Goal: Transaction & Acquisition: Download file/media

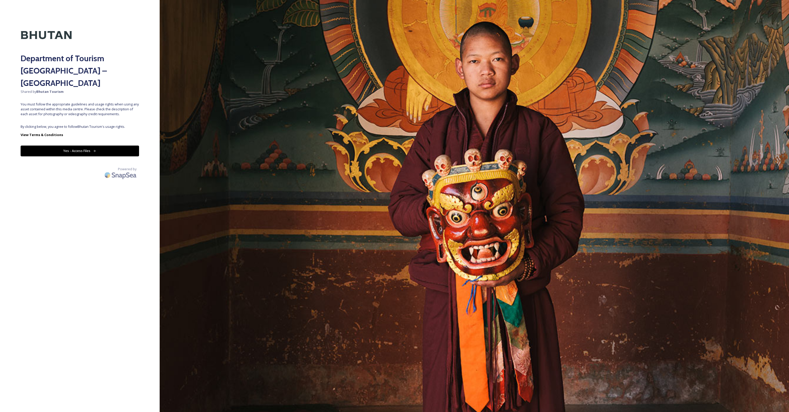
click at [93, 150] on icon at bounding box center [94, 151] width 3 height 3
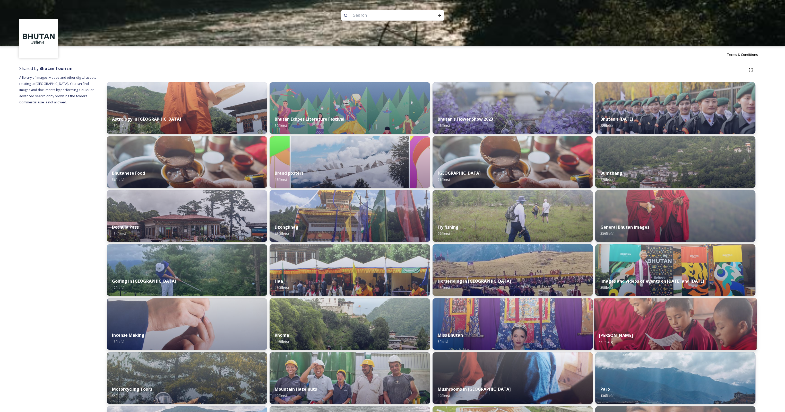
click at [684, 333] on div "[PERSON_NAME] 113 file(s)" at bounding box center [675, 338] width 163 height 23
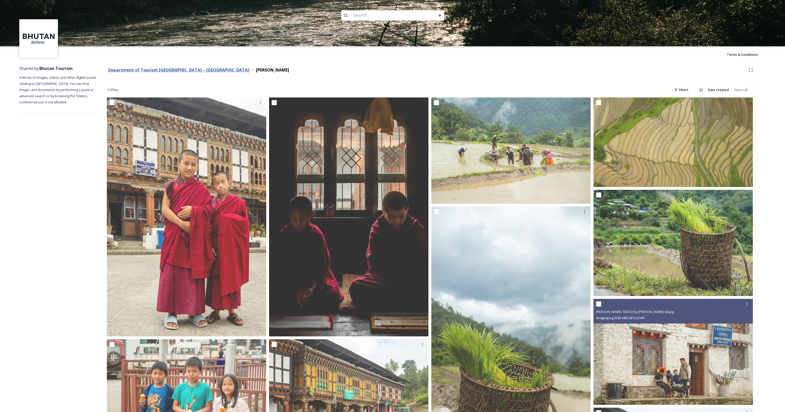
click at [168, 70] on strong "Department of Tourism [GEOGRAPHIC_DATA] – [GEOGRAPHIC_DATA]" at bounding box center [178, 70] width 141 height 6
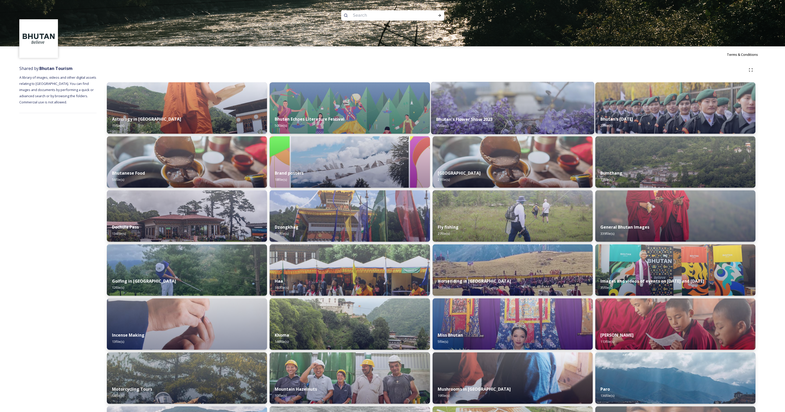
click at [512, 117] on div "Bhutan's Flower Show 2023 15 file(s)" at bounding box center [512, 122] width 163 height 23
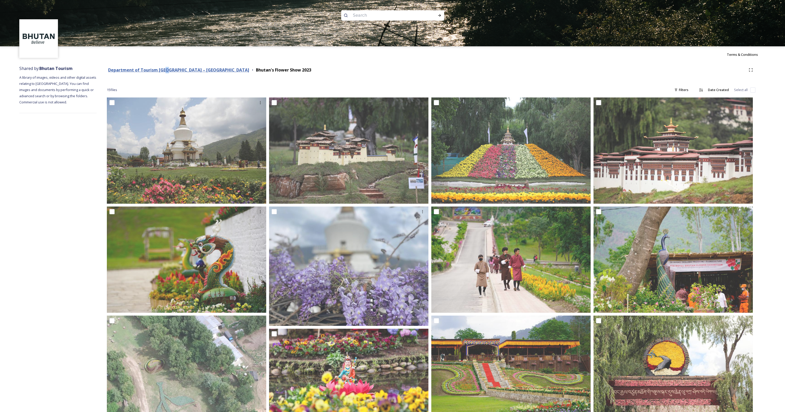
click at [167, 69] on strong "Department of Tourism [GEOGRAPHIC_DATA] – [GEOGRAPHIC_DATA]" at bounding box center [178, 70] width 141 height 6
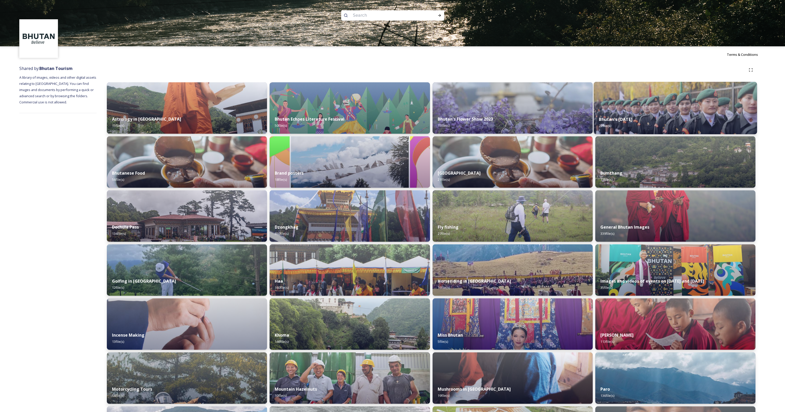
click at [638, 110] on img at bounding box center [675, 108] width 163 height 53
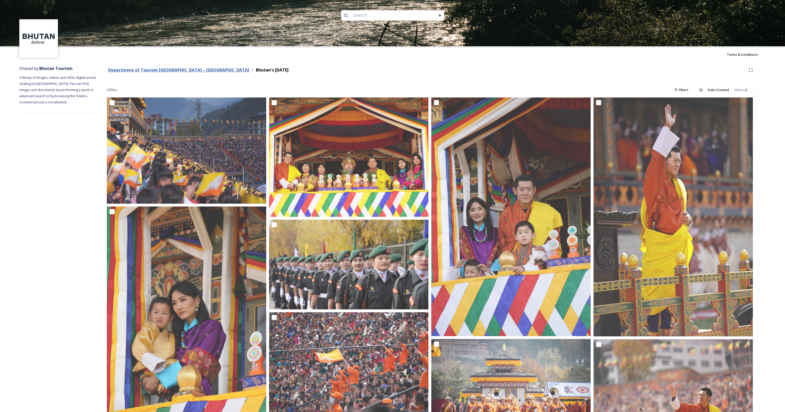
click at [158, 70] on strong "Department of Tourism [GEOGRAPHIC_DATA] – [GEOGRAPHIC_DATA]" at bounding box center [178, 70] width 141 height 6
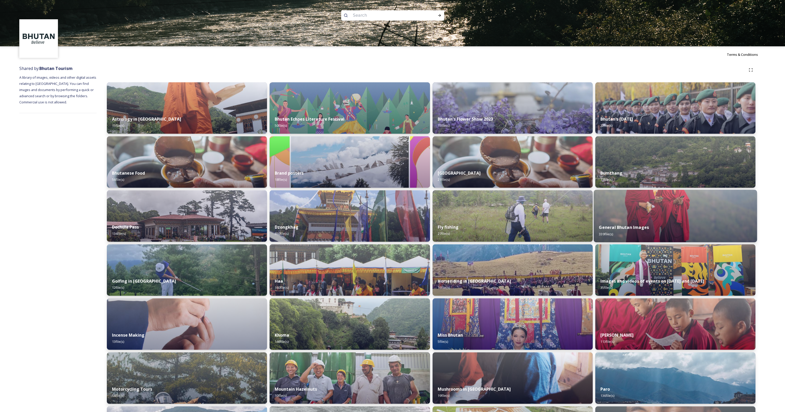
click at [626, 222] on div "General Bhutan Images 339 file(s)" at bounding box center [675, 230] width 163 height 23
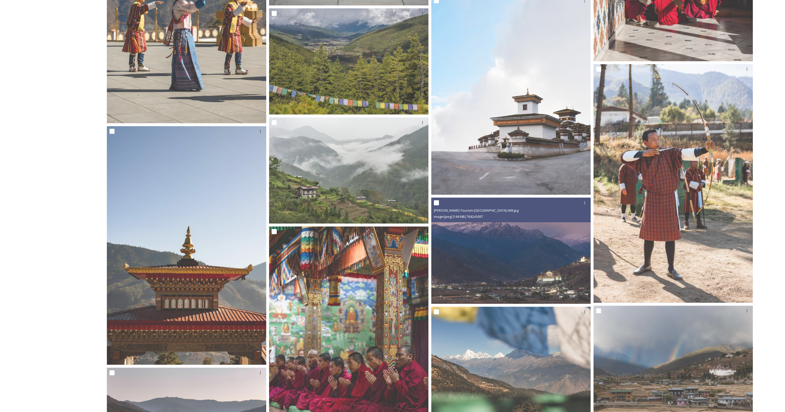
scroll to position [1519, 0]
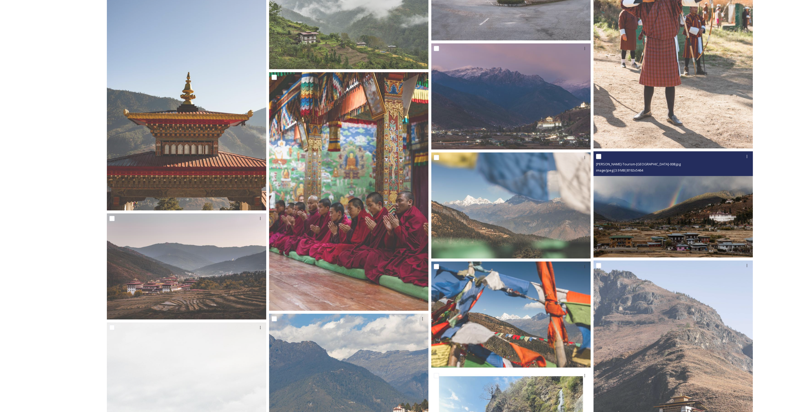
click at [652, 209] on img at bounding box center [672, 204] width 159 height 106
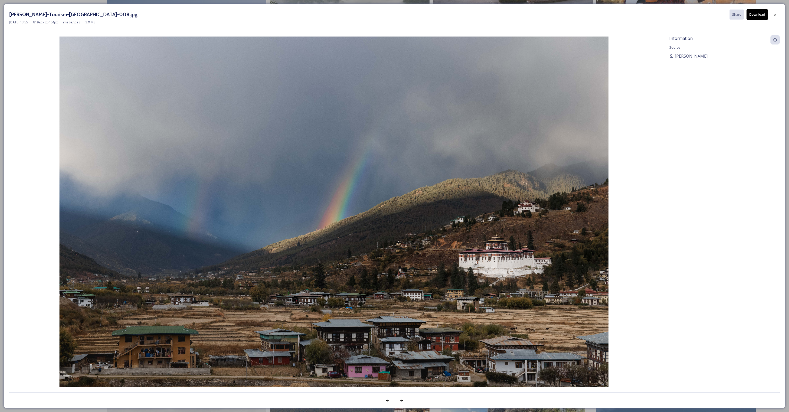
click at [754, 12] on button "Download" at bounding box center [756, 14] width 21 height 11
click at [778, 14] on div at bounding box center [774, 14] width 9 height 9
